Goal: Go to known website: Access a specific website the user already knows

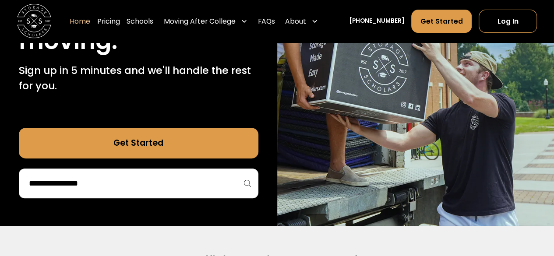
scroll to position [176, 0]
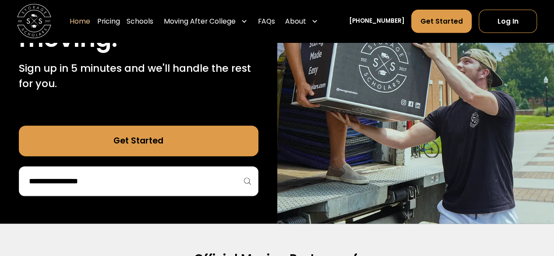
click at [178, 190] on div at bounding box center [138, 181] width 239 height 30
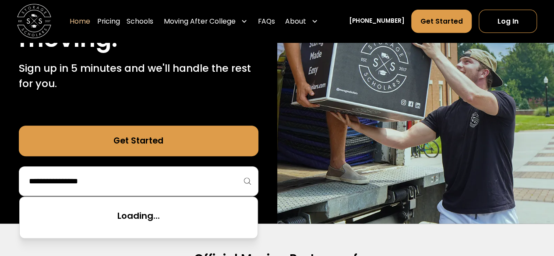
click at [108, 179] on input "search" at bounding box center [138, 181] width 221 height 15
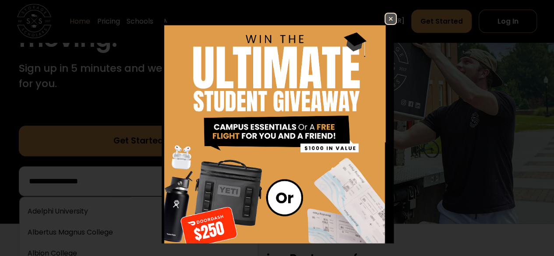
click at [388, 18] on img at bounding box center [390, 19] width 11 height 11
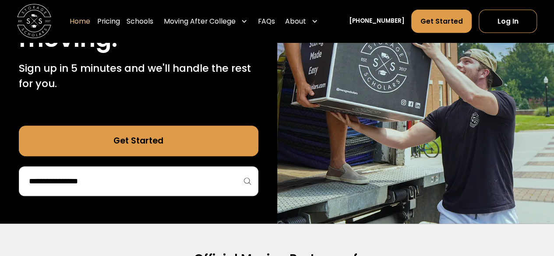
scroll to position [216, 0]
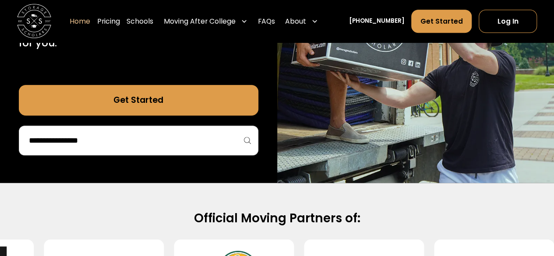
click at [108, 149] on div at bounding box center [138, 141] width 239 height 30
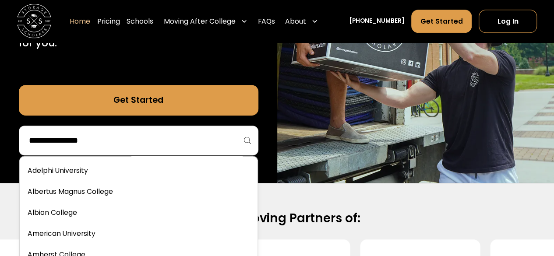
click at [103, 142] on input "search" at bounding box center [138, 140] width 221 height 15
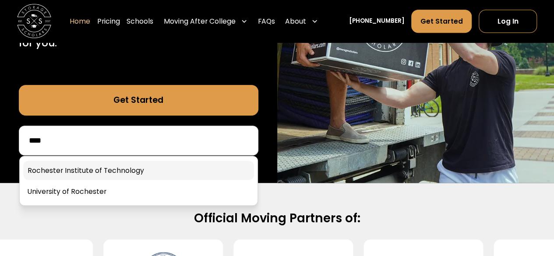
type input "****"
click at [124, 169] on link at bounding box center [138, 170] width 231 height 19
